Goal: Transaction & Acquisition: Purchase product/service

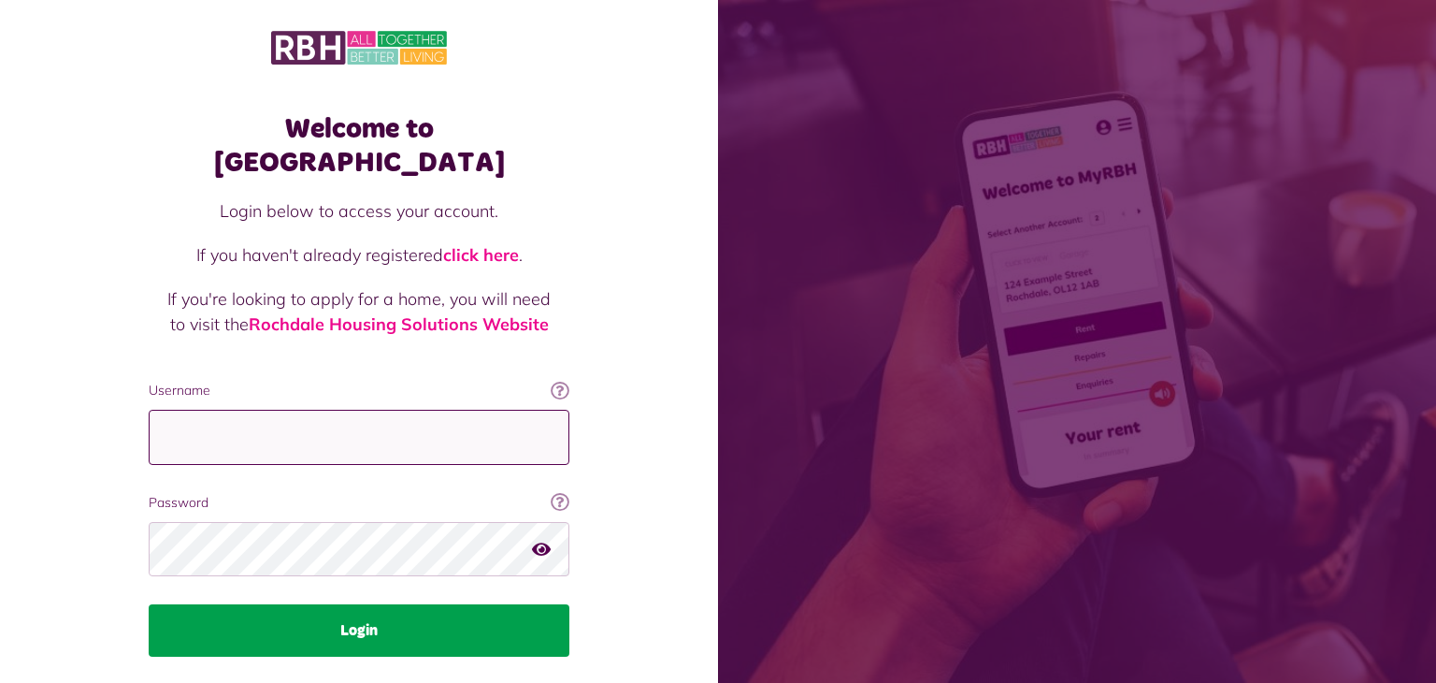
type input "**********"
click at [546, 604] on button "Login" at bounding box center [359, 630] width 421 height 52
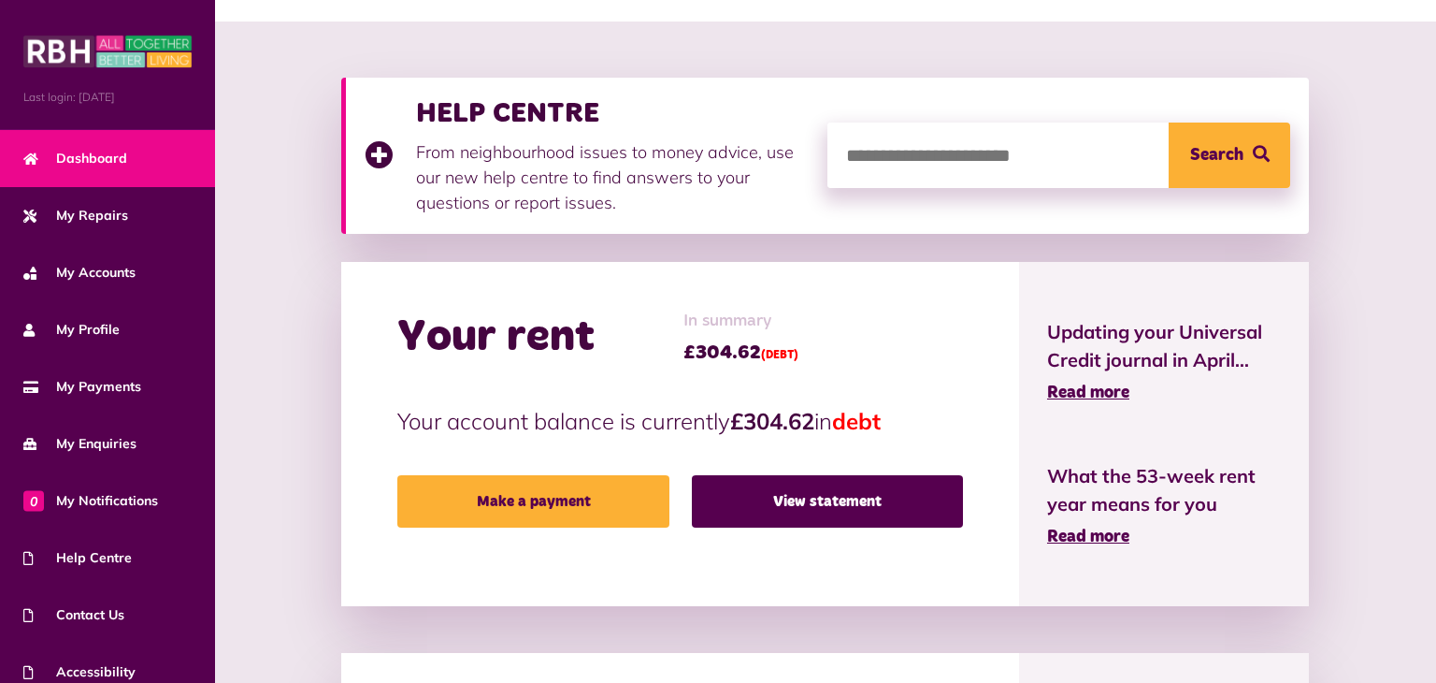
scroll to position [225, 0]
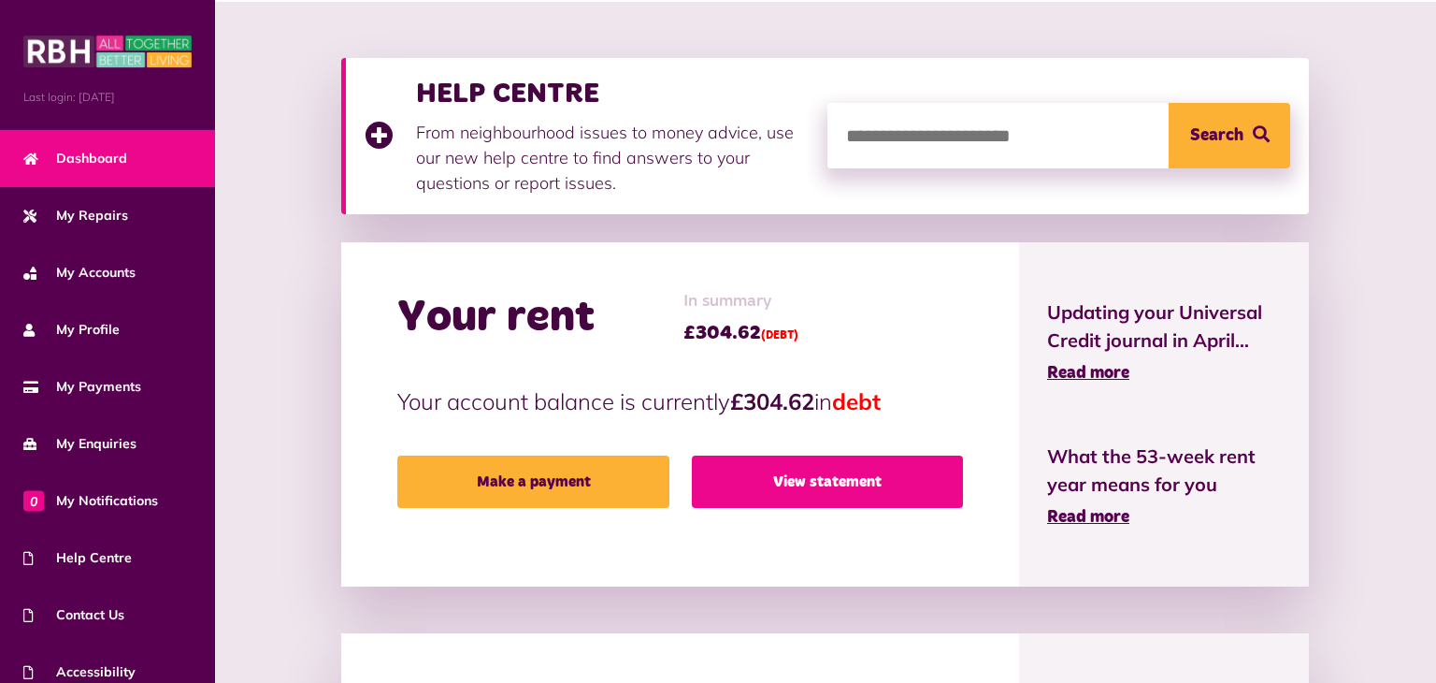
click at [743, 480] on link "View statement" at bounding box center [827, 481] width 271 height 52
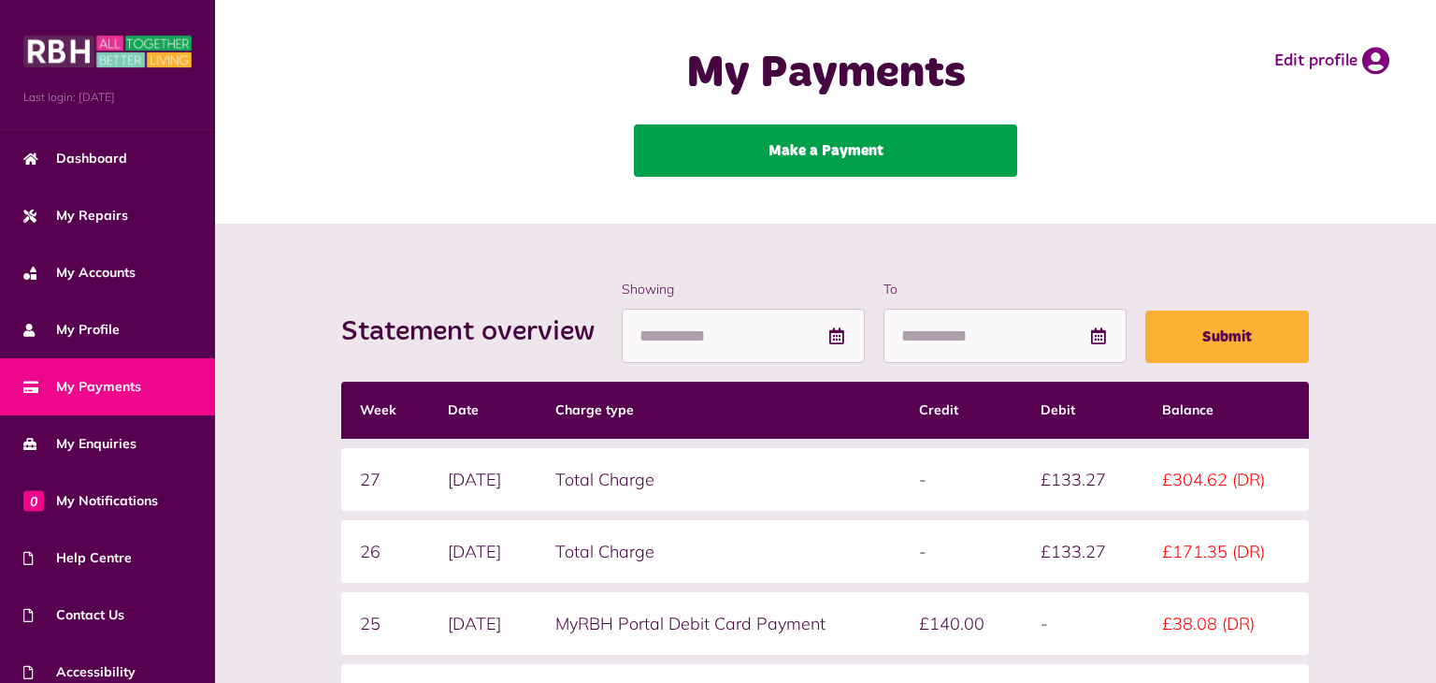
click at [825, 161] on link "Make a Payment" at bounding box center [825, 150] width 383 height 52
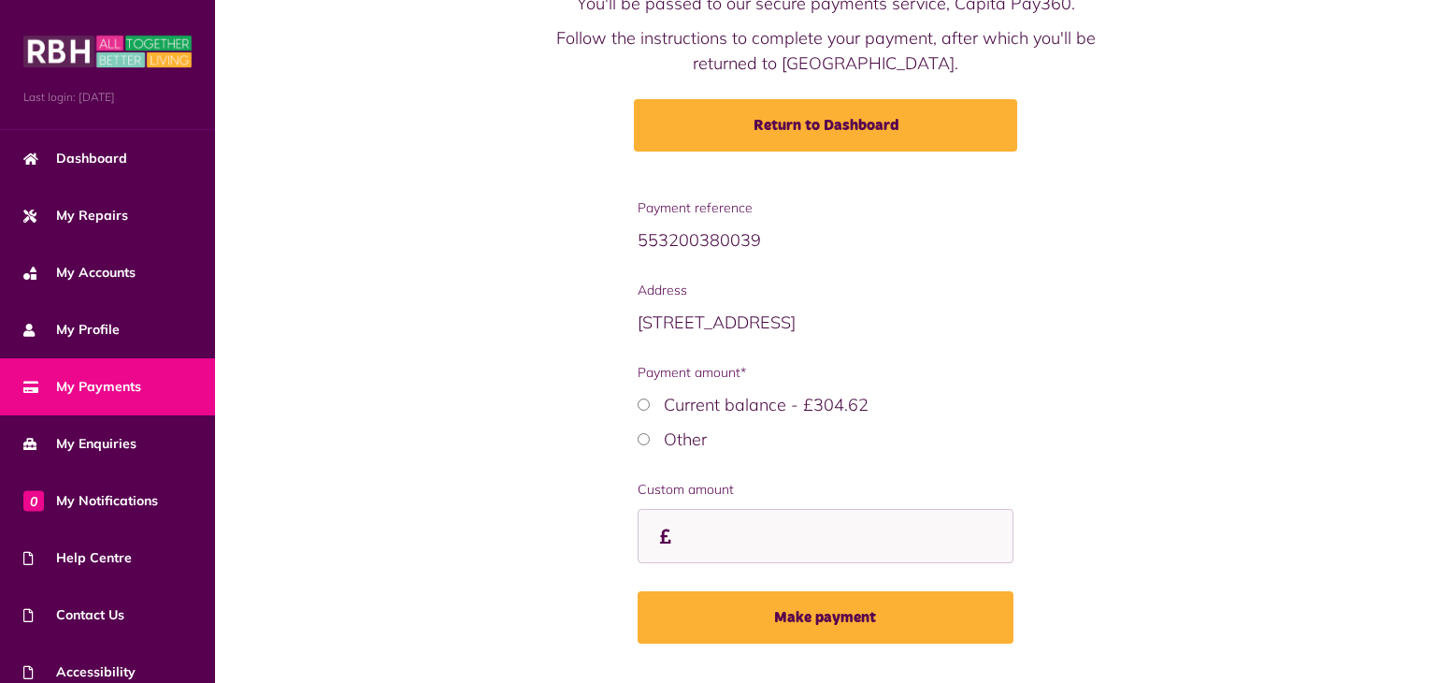
scroll to position [161, 0]
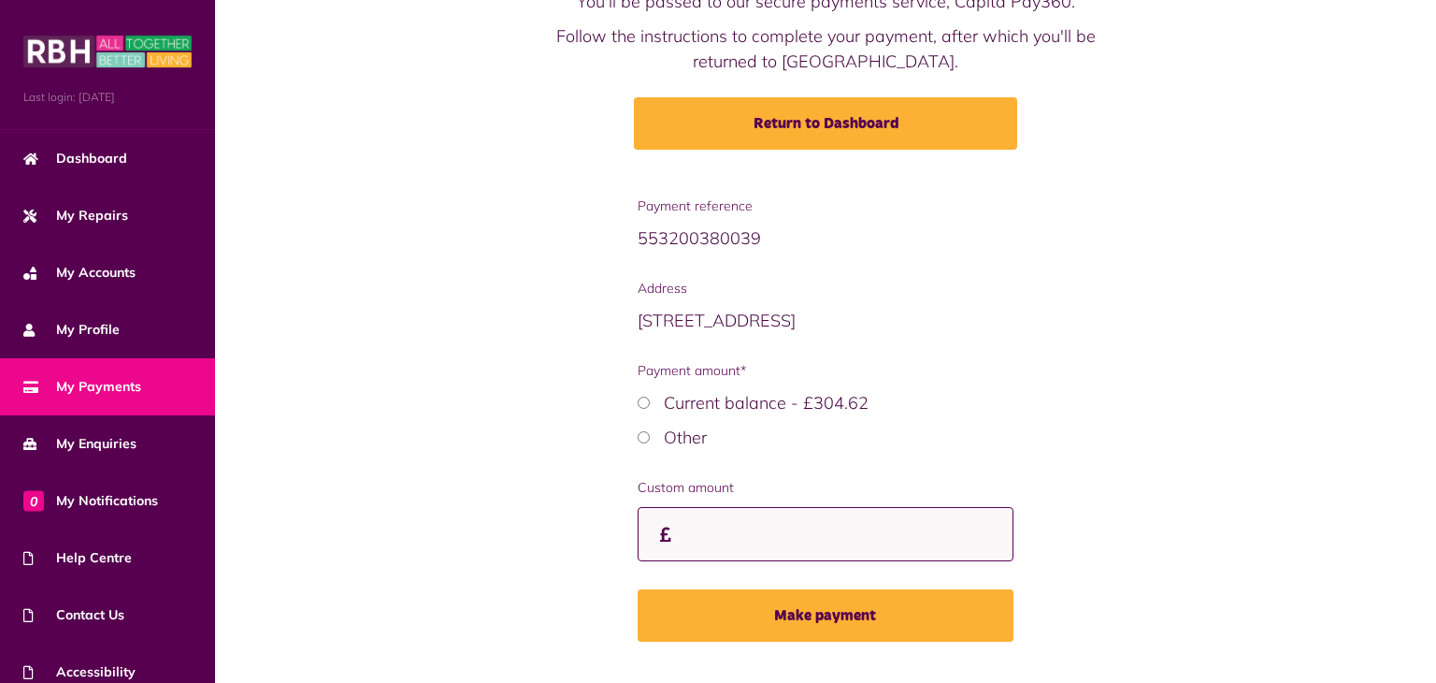
click at [694, 520] on input "Custom amount" at bounding box center [826, 534] width 376 height 55
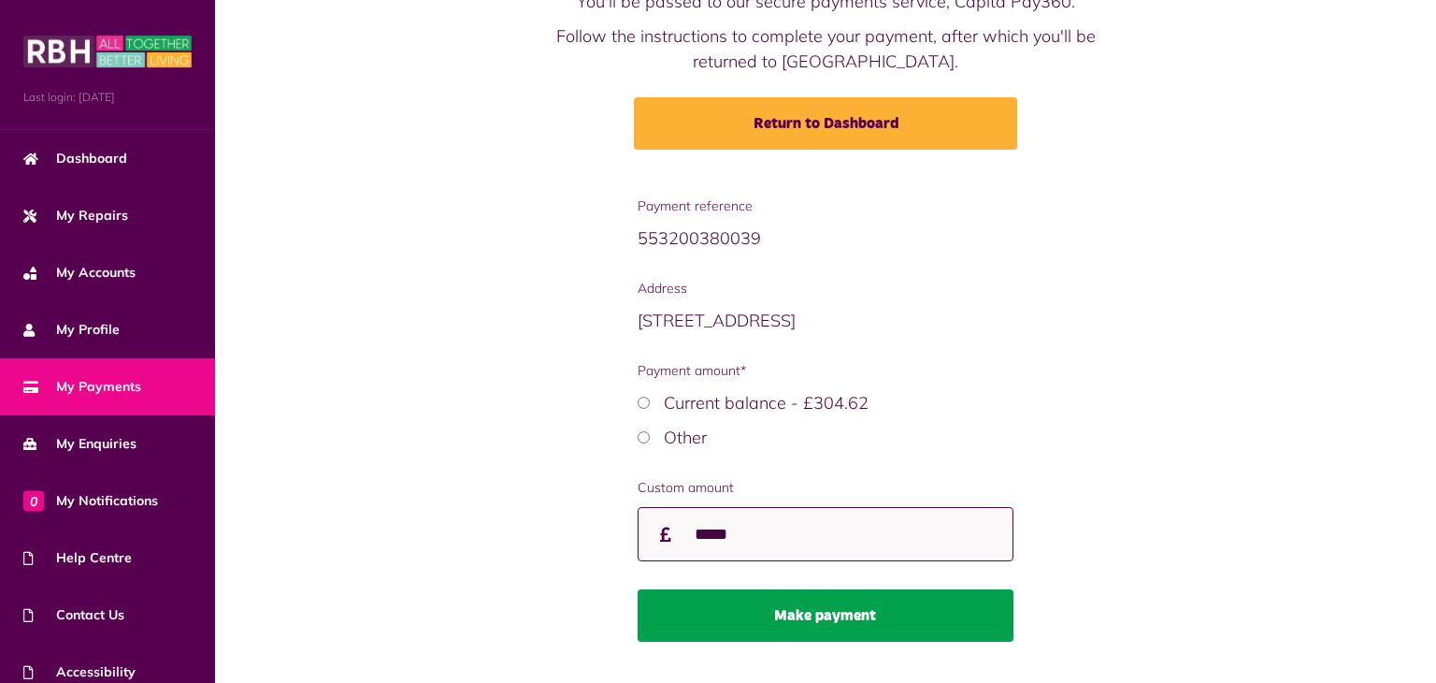
type input "*****"
click at [769, 605] on button "Make payment" at bounding box center [826, 615] width 376 height 52
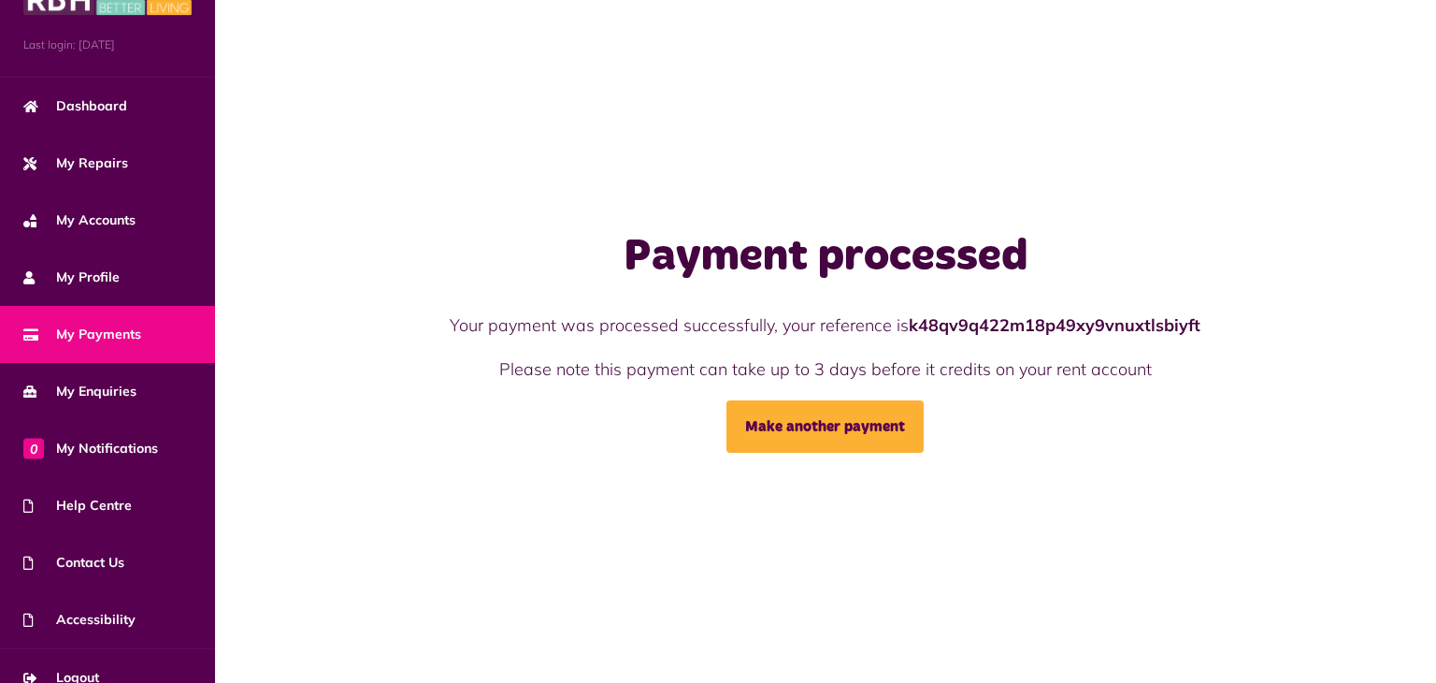
scroll to position [76, 0]
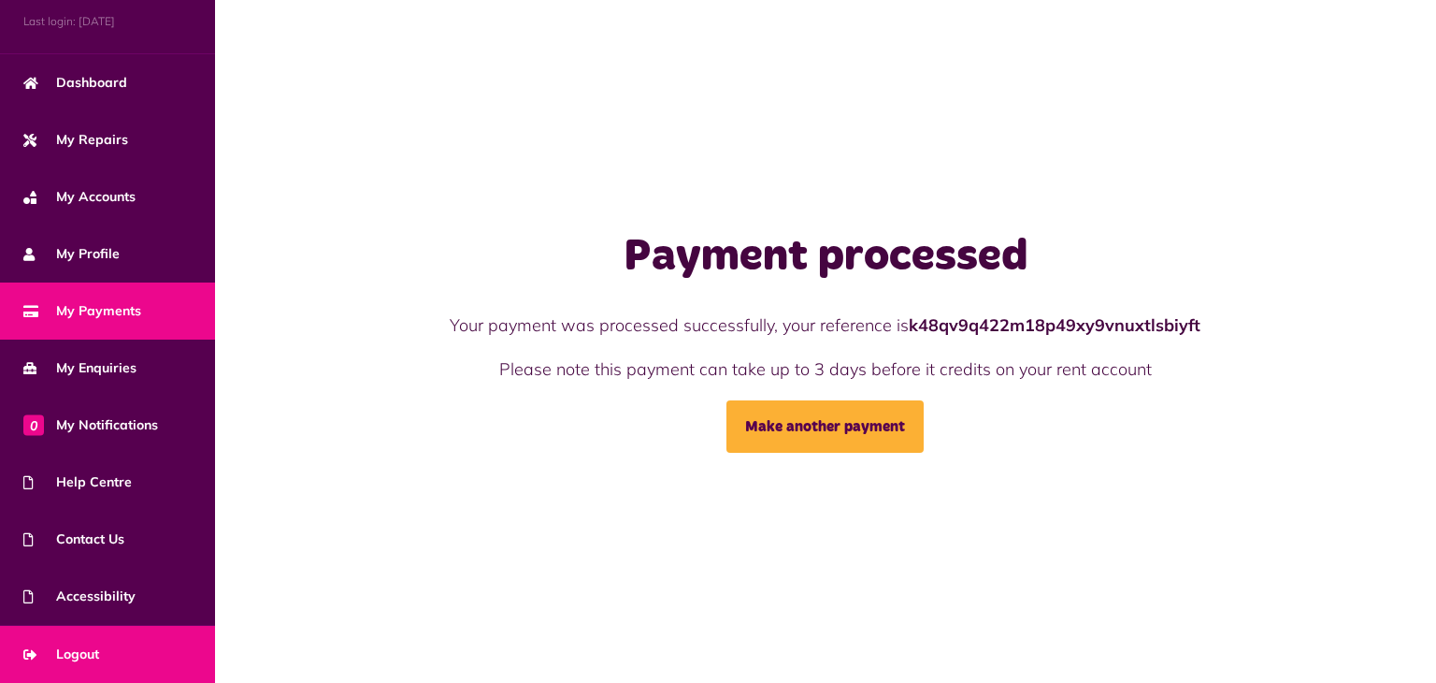
click at [147, 649] on link "Logout" at bounding box center [107, 654] width 215 height 57
